Goal: Navigation & Orientation: Find specific page/section

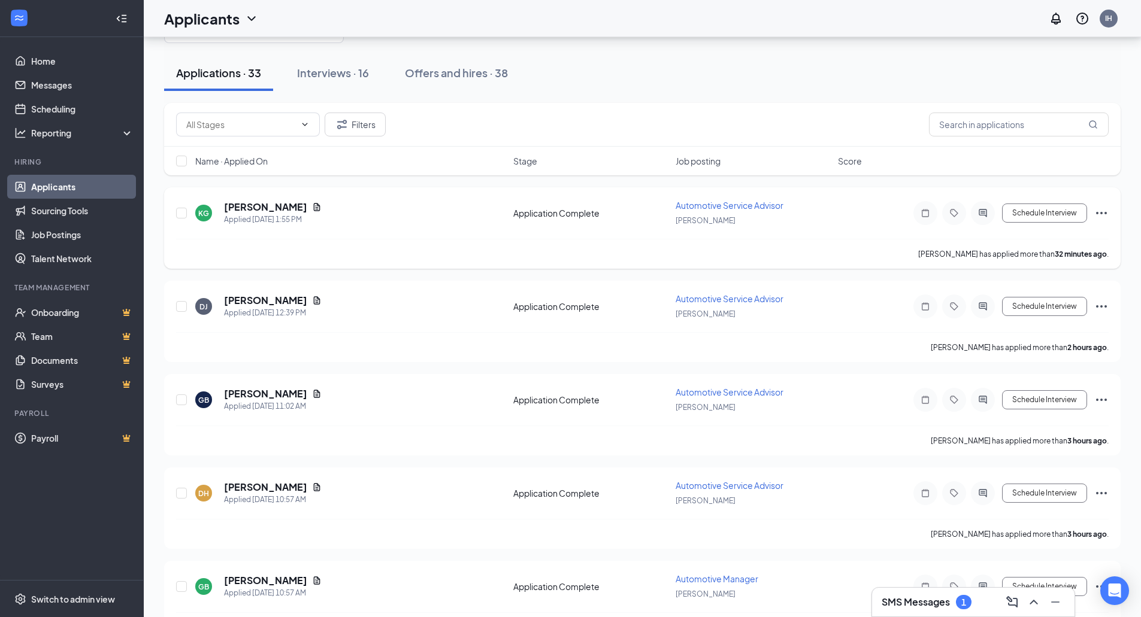
scroll to position [57, 0]
drag, startPoint x: 864, startPoint y: 323, endPoint x: 53, endPoint y: 104, distance: 840.0
click at [53, 104] on link "Scheduling" at bounding box center [82, 109] width 102 height 24
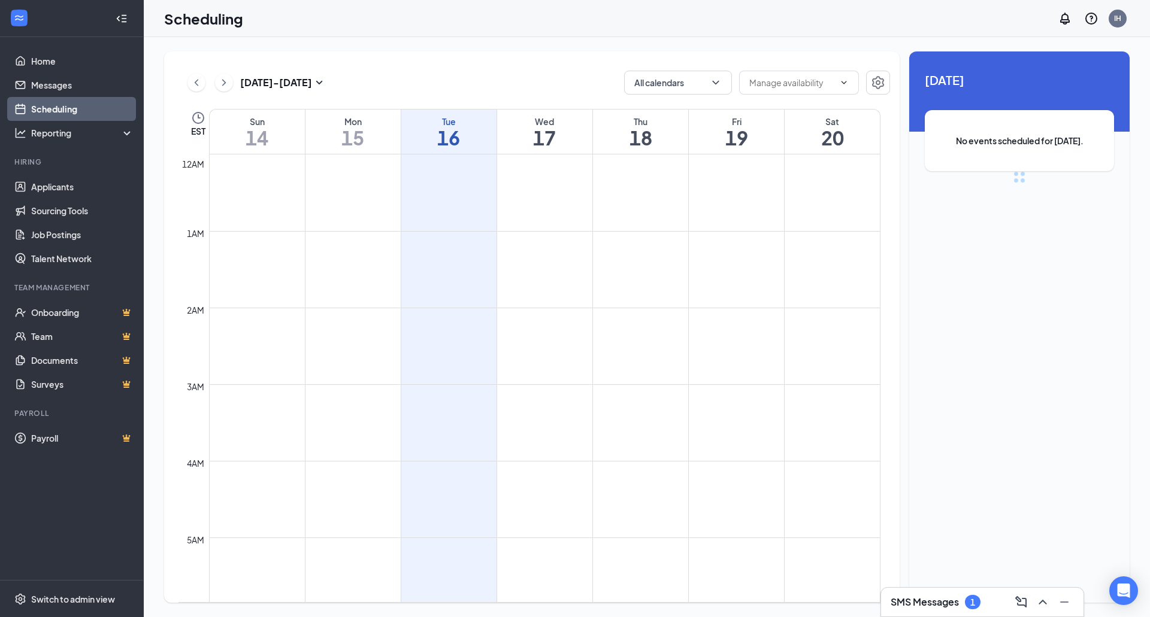
scroll to position [589, 0]
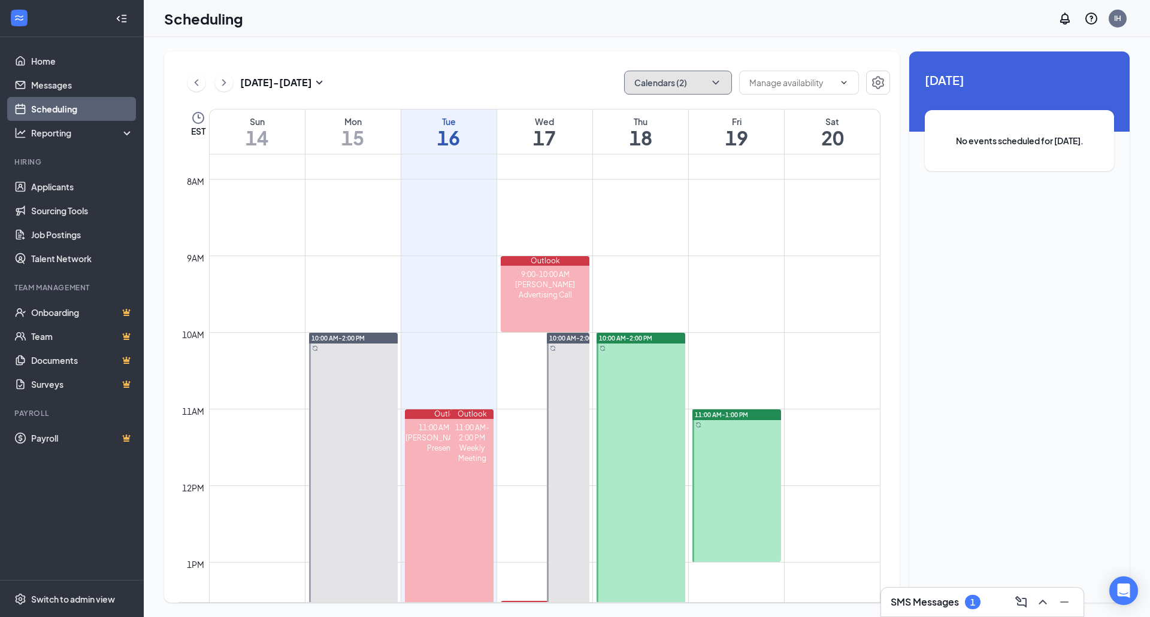
click at [719, 85] on icon "ChevronDown" at bounding box center [716, 83] width 12 height 12
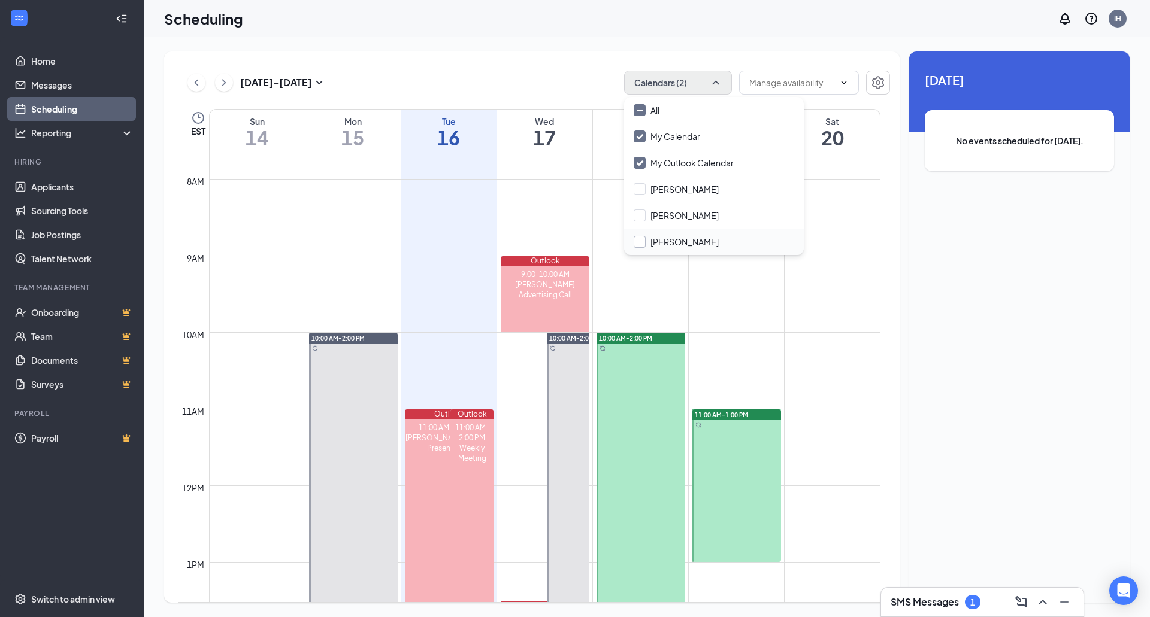
click at [639, 241] on input "[PERSON_NAME]" at bounding box center [676, 242] width 85 height 12
checkbox input "true"
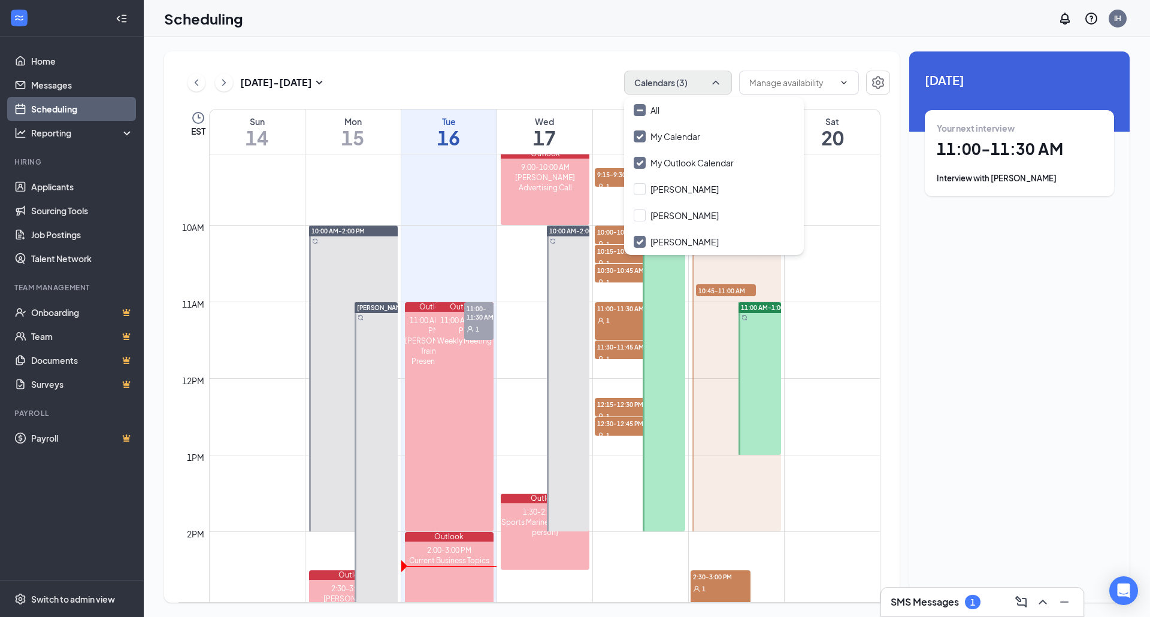
scroll to position [698, 0]
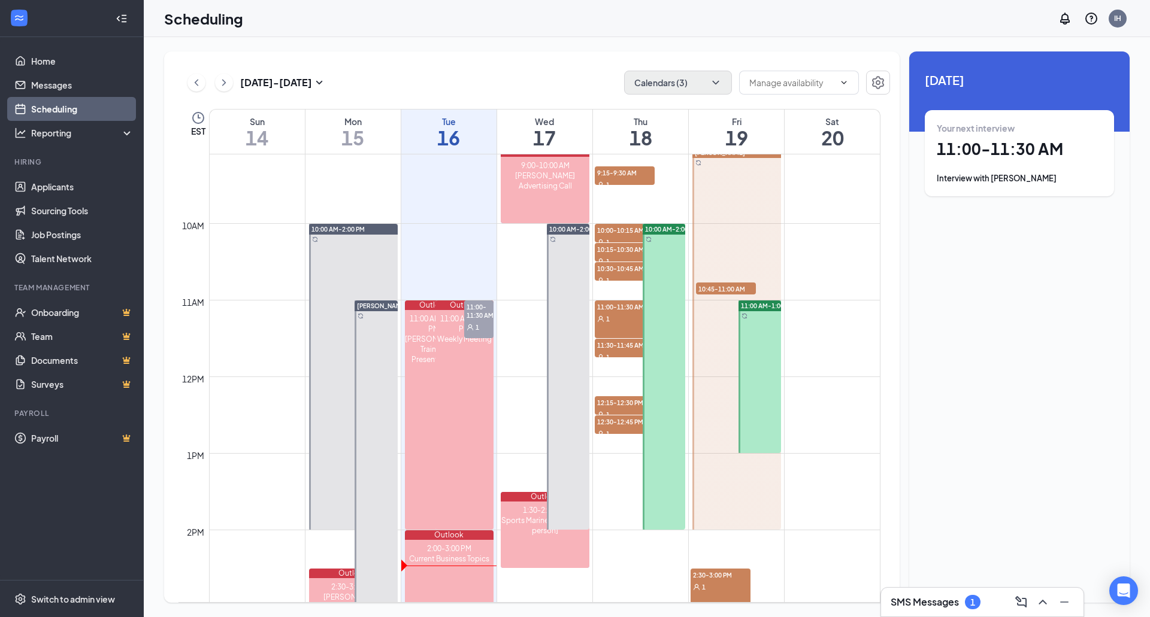
click at [481, 321] on div "1" at bounding box center [478, 327] width 29 height 12
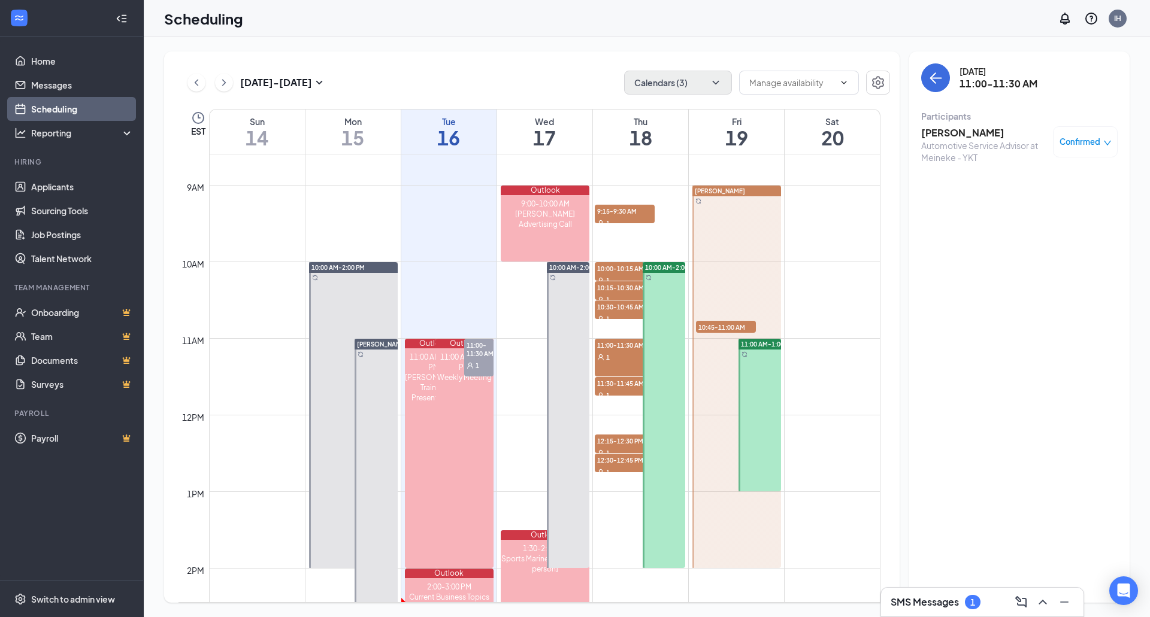
scroll to position [659, 0]
click at [43, 60] on link "Home" at bounding box center [82, 61] width 102 height 24
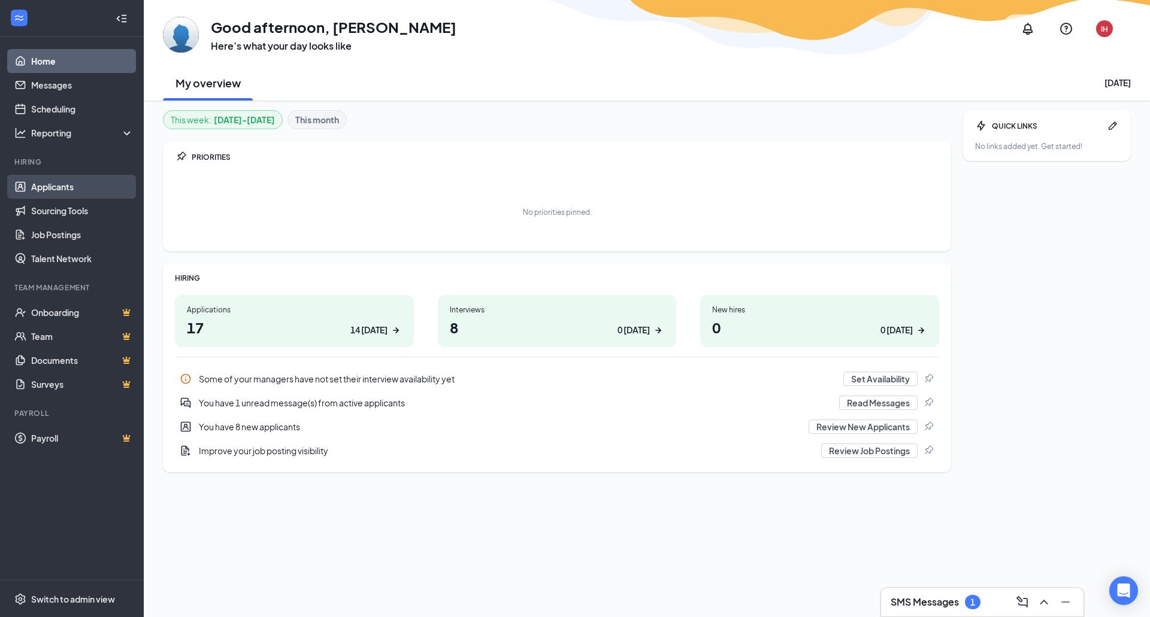
click at [49, 196] on link "Applicants" at bounding box center [82, 187] width 102 height 24
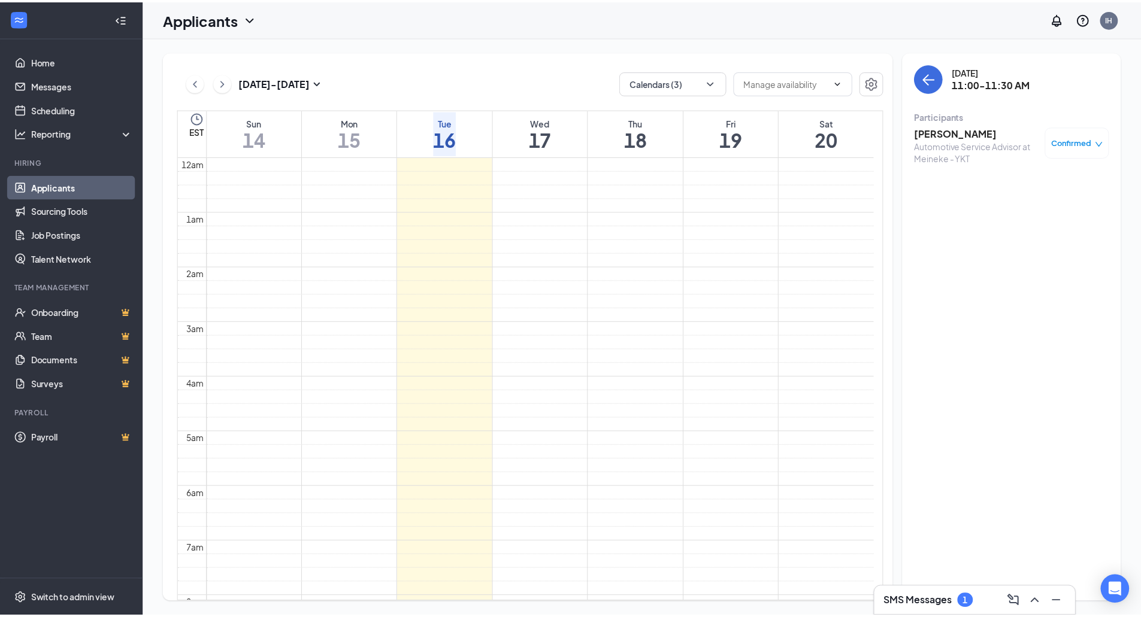
scroll to position [423, 0]
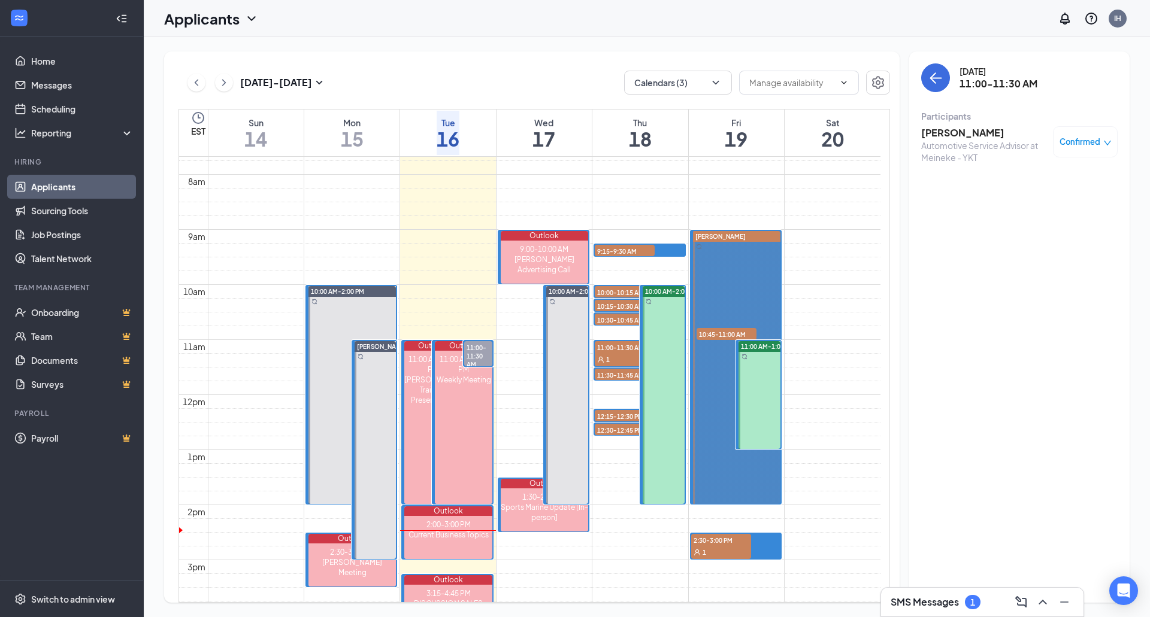
click at [956, 608] on h3 "SMS Messages" at bounding box center [925, 602] width 68 height 13
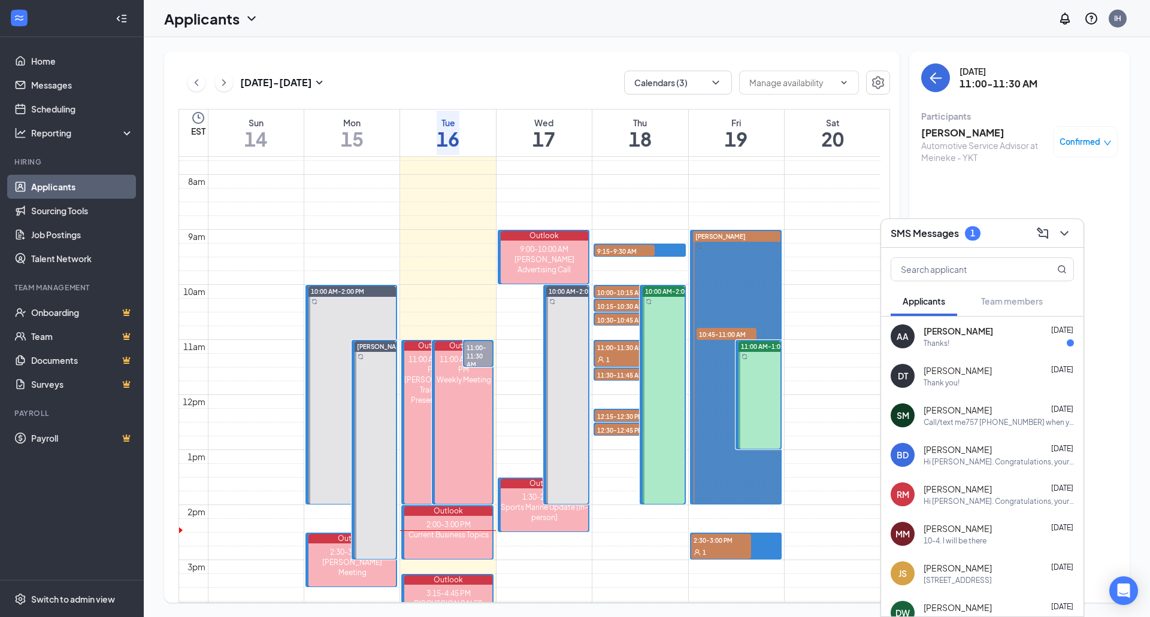
click at [1008, 346] on div "Thanks!" at bounding box center [998, 343] width 150 height 10
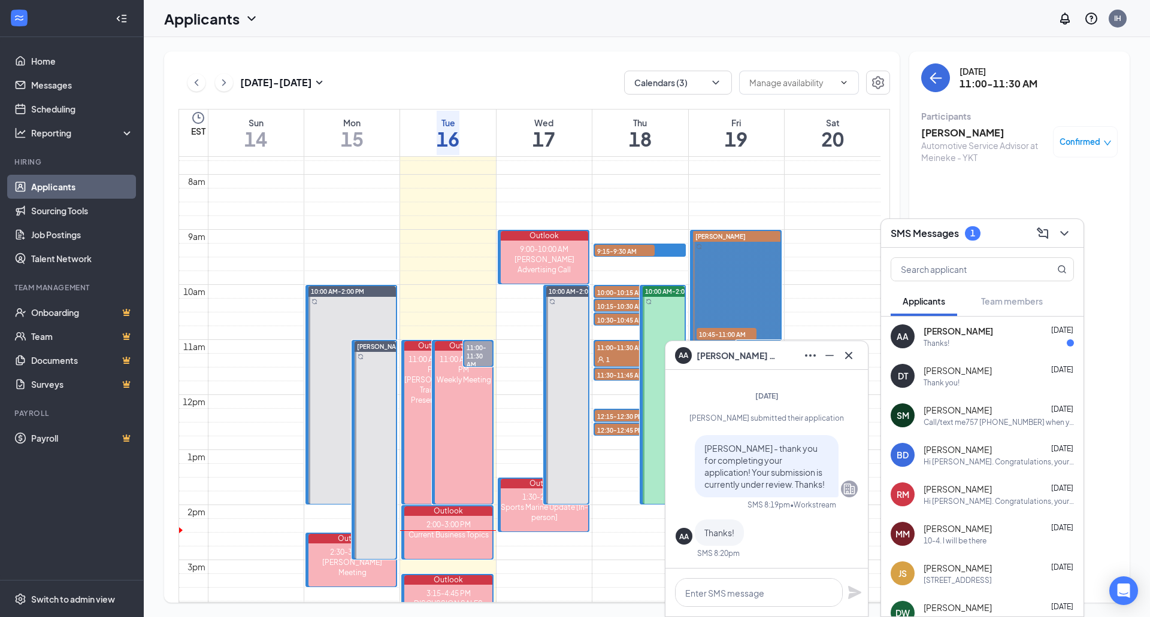
click at [813, 204] on td at bounding box center [544, 209] width 673 height 14
click at [853, 359] on icon "Cross" at bounding box center [848, 356] width 14 height 14
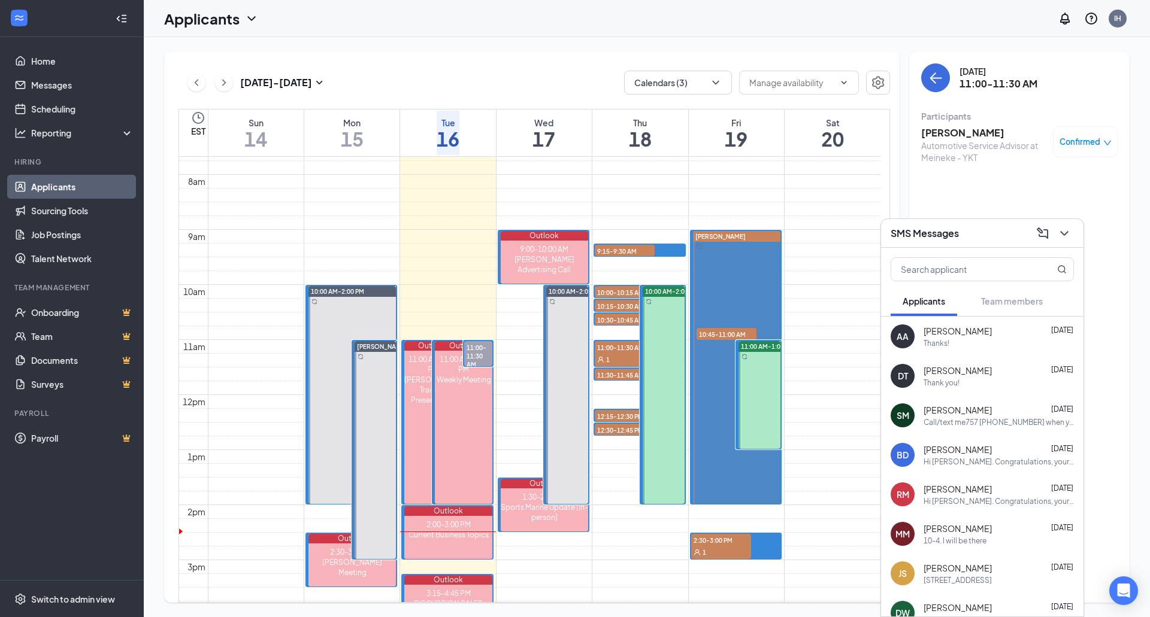
click at [73, 189] on link "Applicants" at bounding box center [82, 187] width 102 height 24
click at [68, 190] on link "Applicants" at bounding box center [82, 187] width 102 height 24
click at [64, 214] on link "Sourcing Tools" at bounding box center [82, 211] width 102 height 24
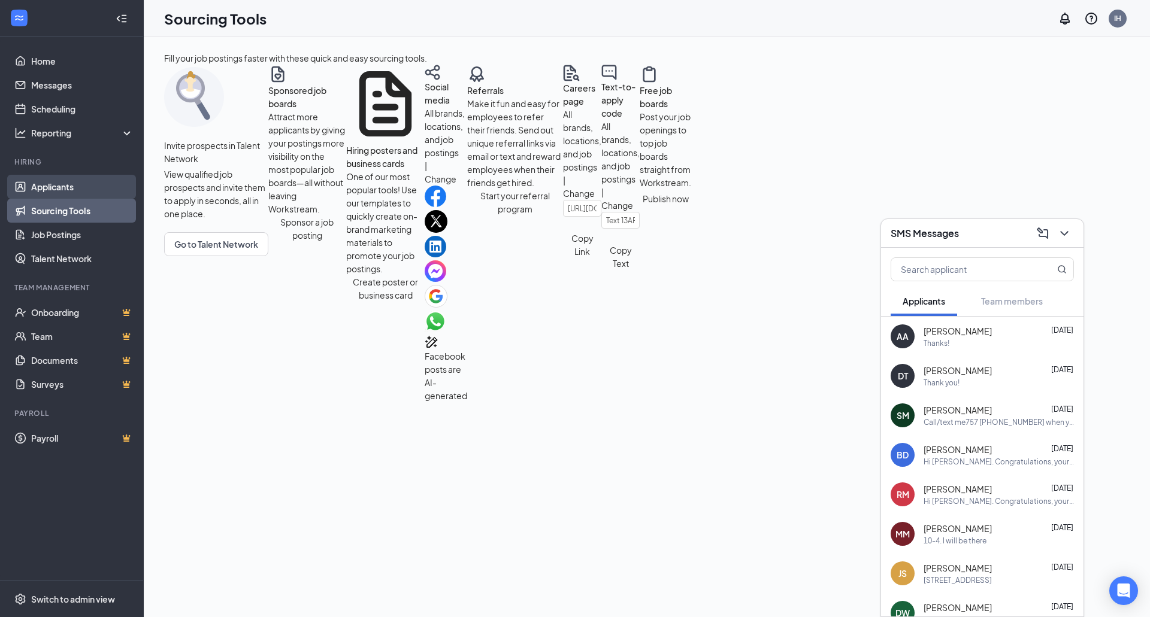
click at [72, 187] on link "Applicants" at bounding box center [82, 187] width 102 height 24
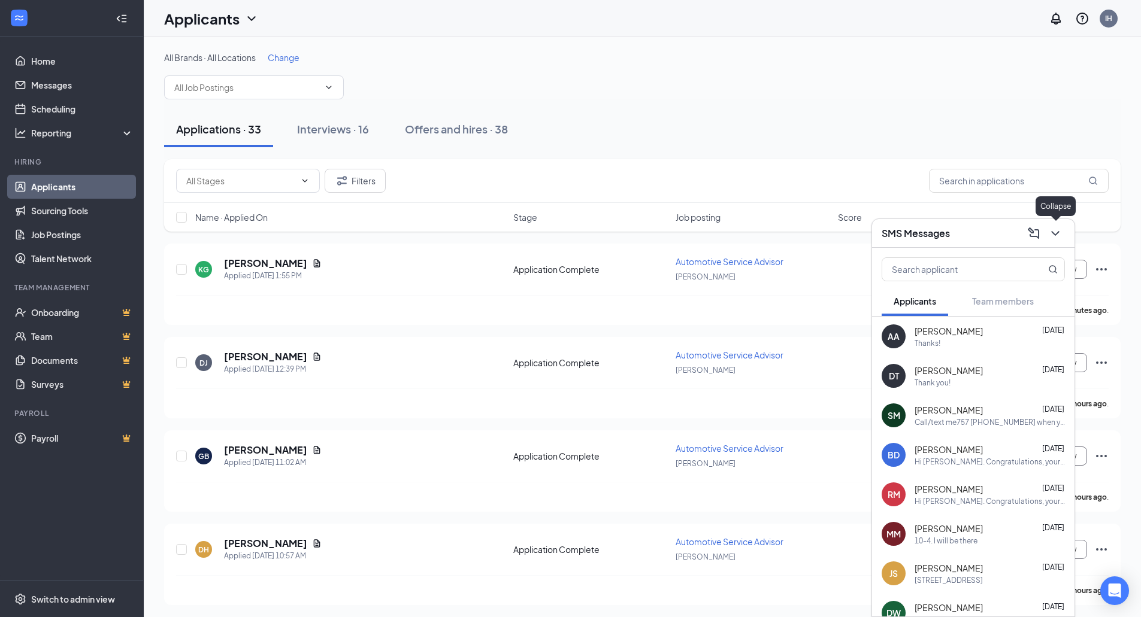
click at [1052, 236] on icon "ChevronDown" at bounding box center [1055, 233] width 14 height 14
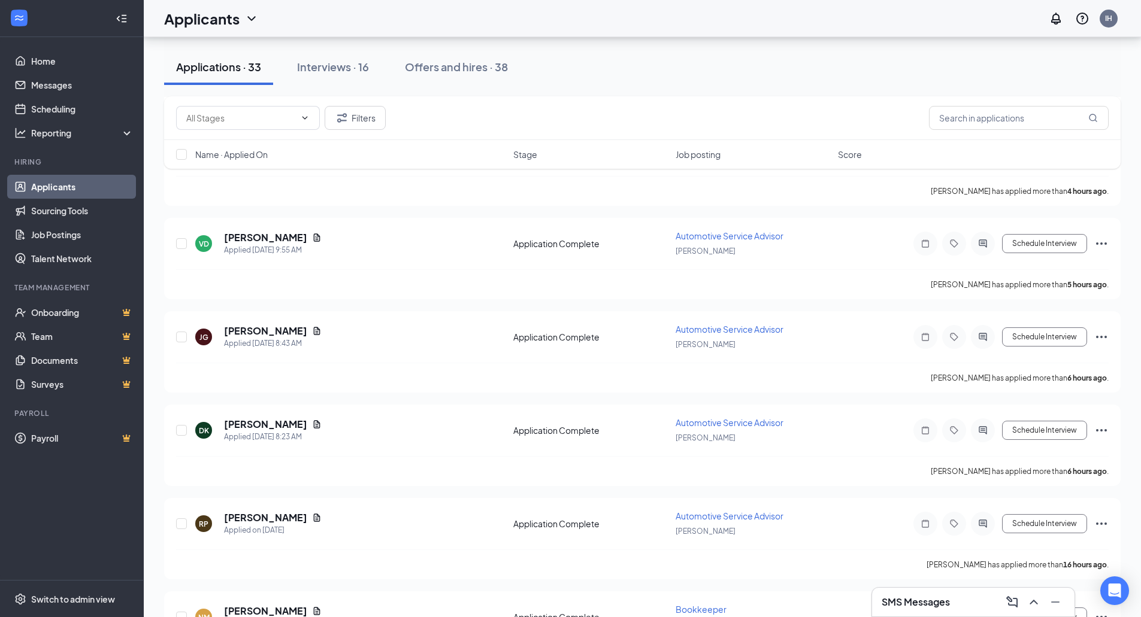
scroll to position [493, 0]
click at [967, 118] on input "text" at bounding box center [1019, 118] width 180 height 24
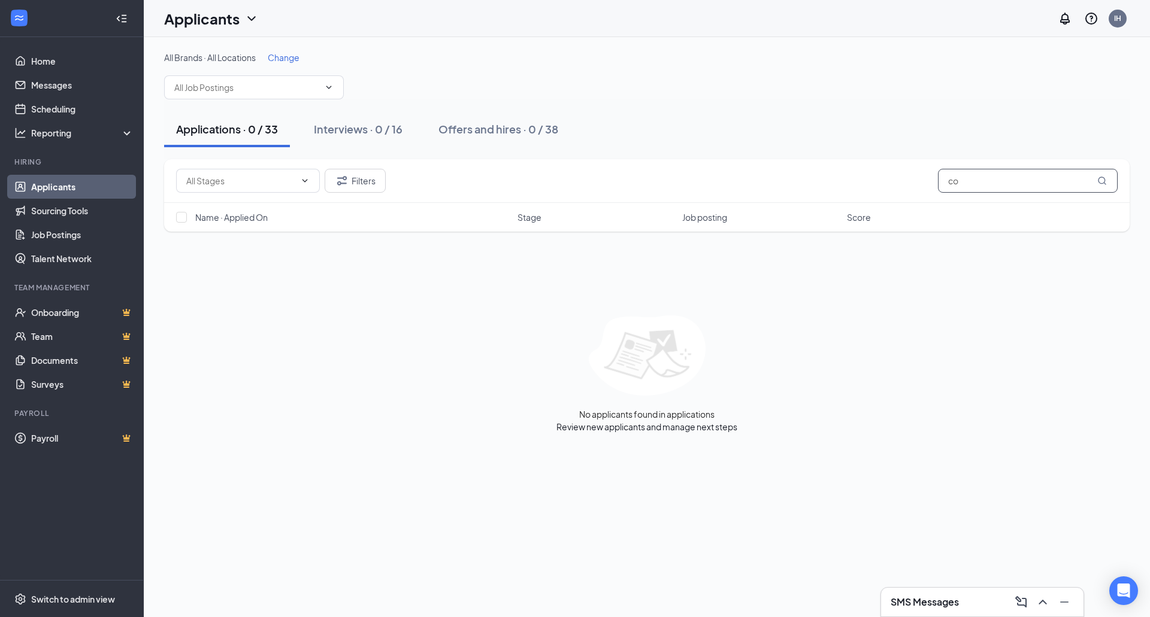
type input "c"
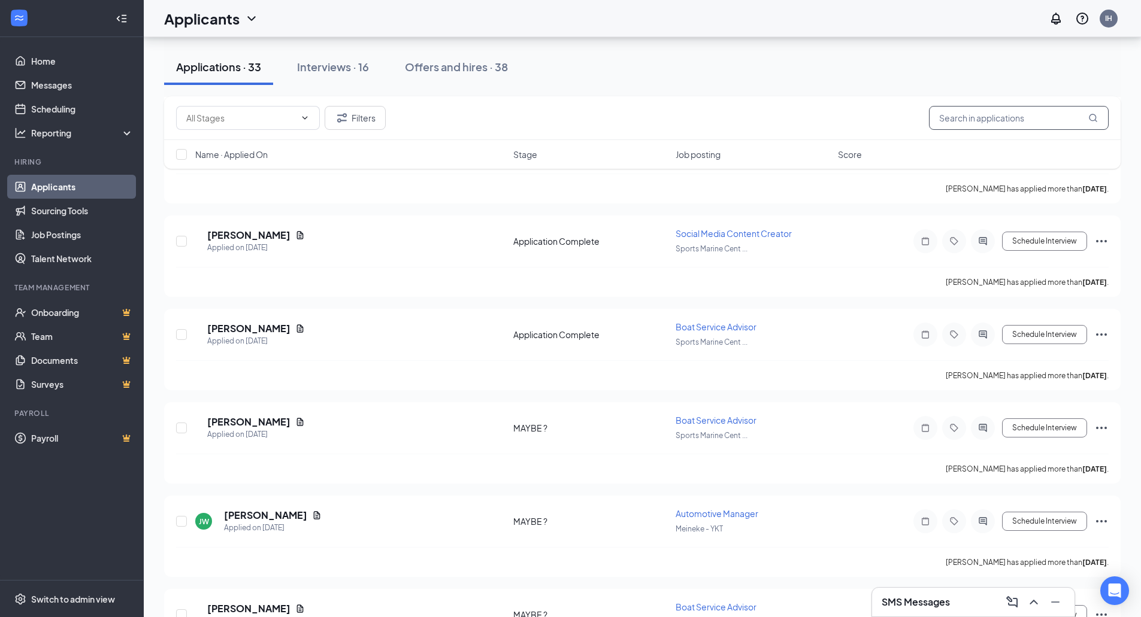
scroll to position [2712, 0]
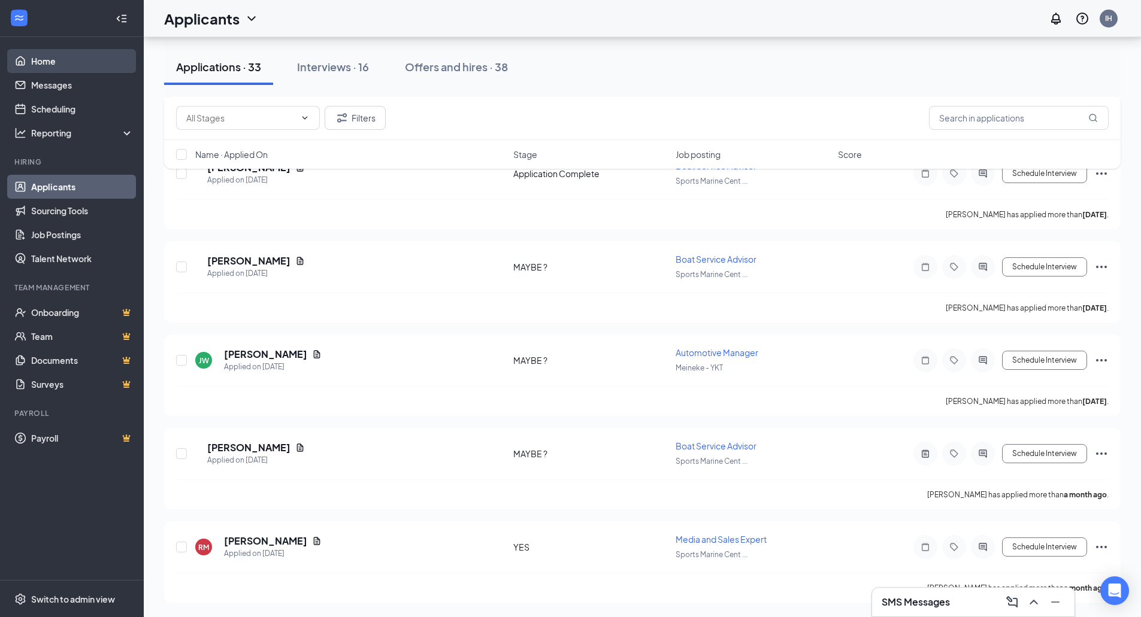
click at [50, 57] on link "Home" at bounding box center [82, 61] width 102 height 24
